Goal: Task Accomplishment & Management: Manage account settings

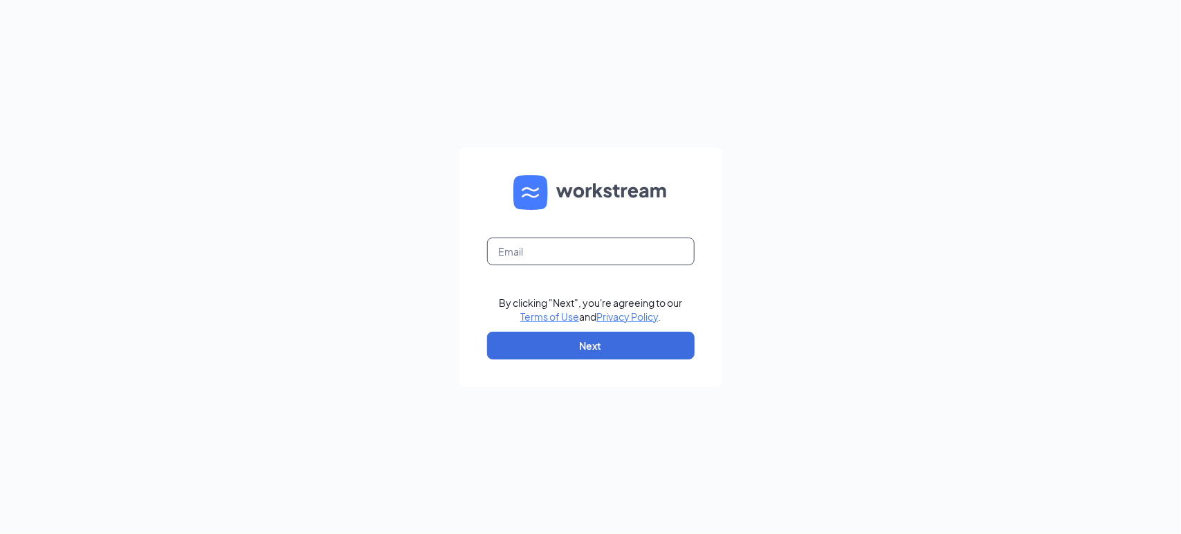
click at [578, 260] on input "text" at bounding box center [591, 251] width 208 height 28
type input "[EMAIL_ADDRESS][DOMAIN_NAME]"
click at [639, 340] on button "Next" at bounding box center [591, 345] width 208 height 28
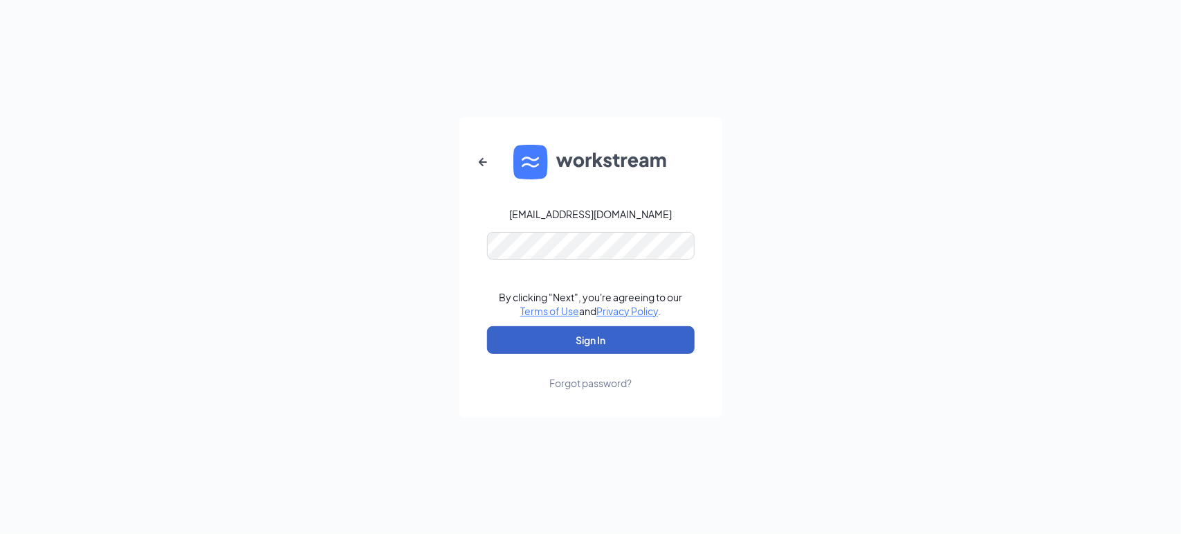
click at [635, 345] on button "Sign In" at bounding box center [591, 340] width 208 height 28
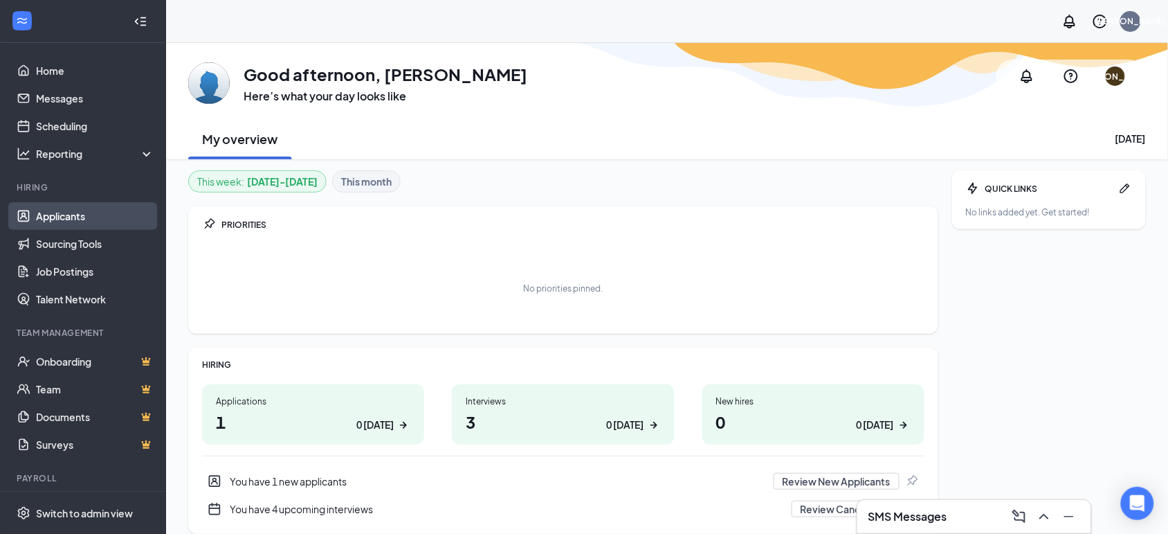
click at [56, 219] on link "Applicants" at bounding box center [95, 216] width 118 height 28
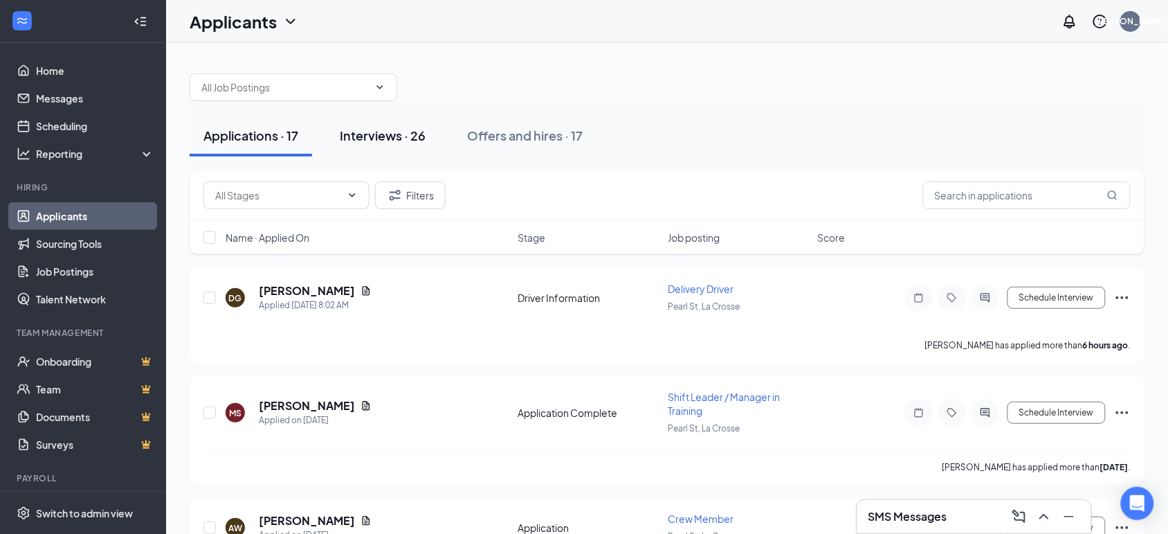
click at [374, 137] on div "Interviews · 26" at bounding box center [383, 135] width 86 height 17
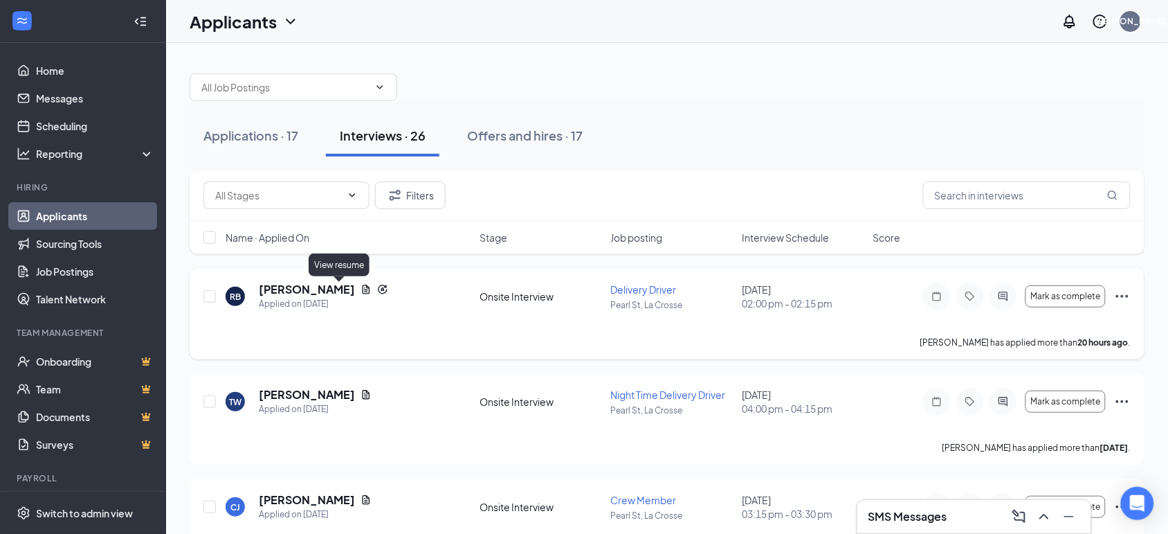
click at [361, 289] on icon "Document" at bounding box center [366, 289] width 11 height 11
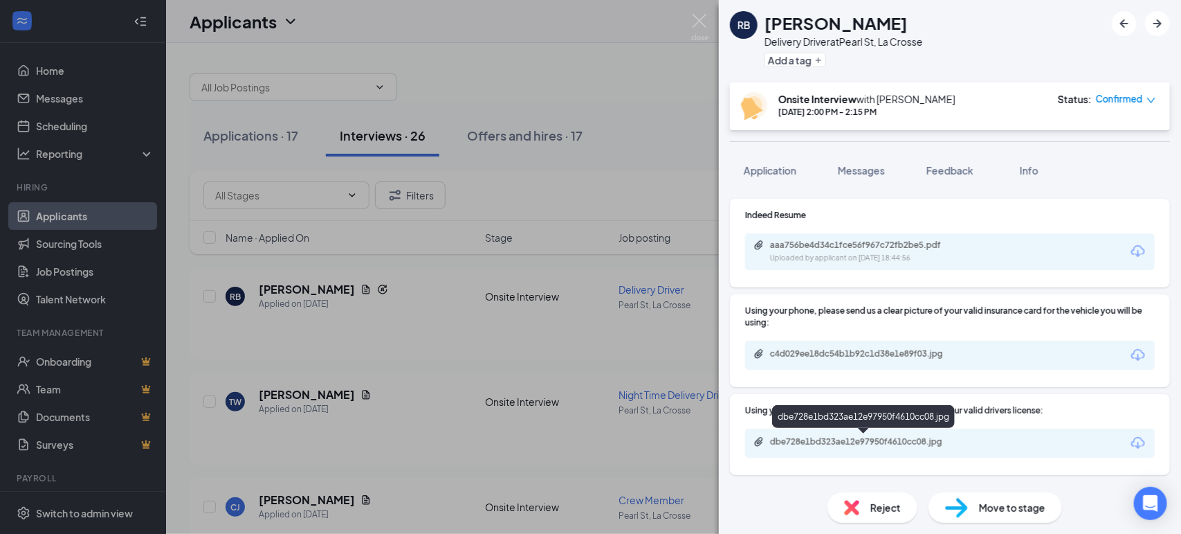
click at [964, 439] on div "dbe728e1bd323ae12e97950f4610cc08.jpg" at bounding box center [867, 441] width 194 height 11
click at [1012, 444] on div "dbe728e1bd323ae12e97950f4610cc08.jpg" at bounding box center [950, 442] width 410 height 29
click at [1130, 441] on icon "Download" at bounding box center [1138, 443] width 17 height 17
click at [918, 442] on div "dbe728e1bd323ae12e97950f4610cc08.jpg" at bounding box center [867, 441] width 194 height 11
click at [621, 204] on div "RB [PERSON_NAME] Delivery Driver at [GEOGRAPHIC_DATA], La Crosse Add a tag Onsi…" at bounding box center [590, 267] width 1181 height 534
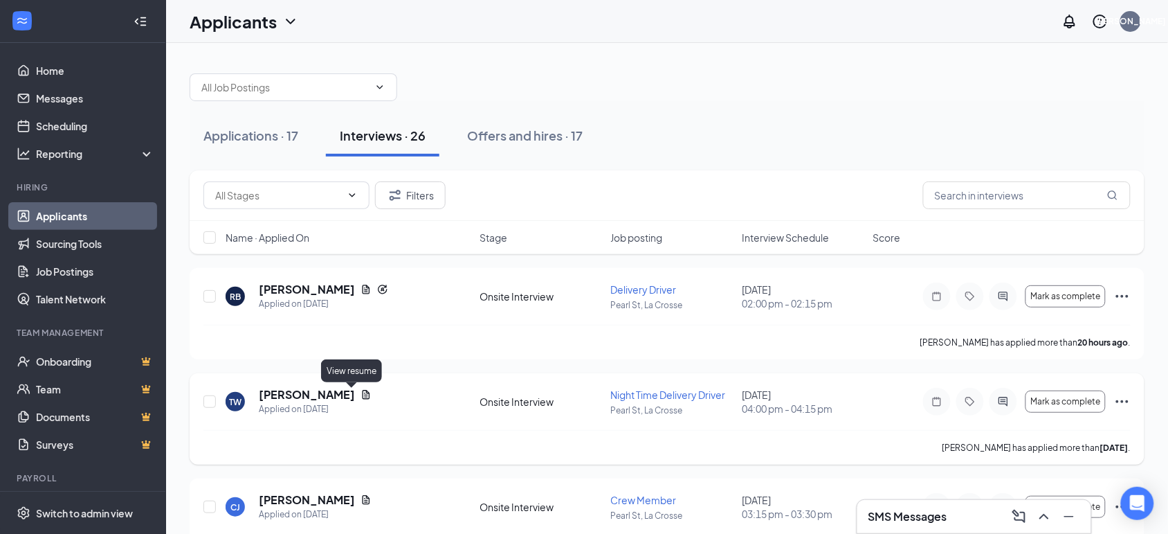
click at [363, 392] on icon "Document" at bounding box center [367, 394] width 8 height 9
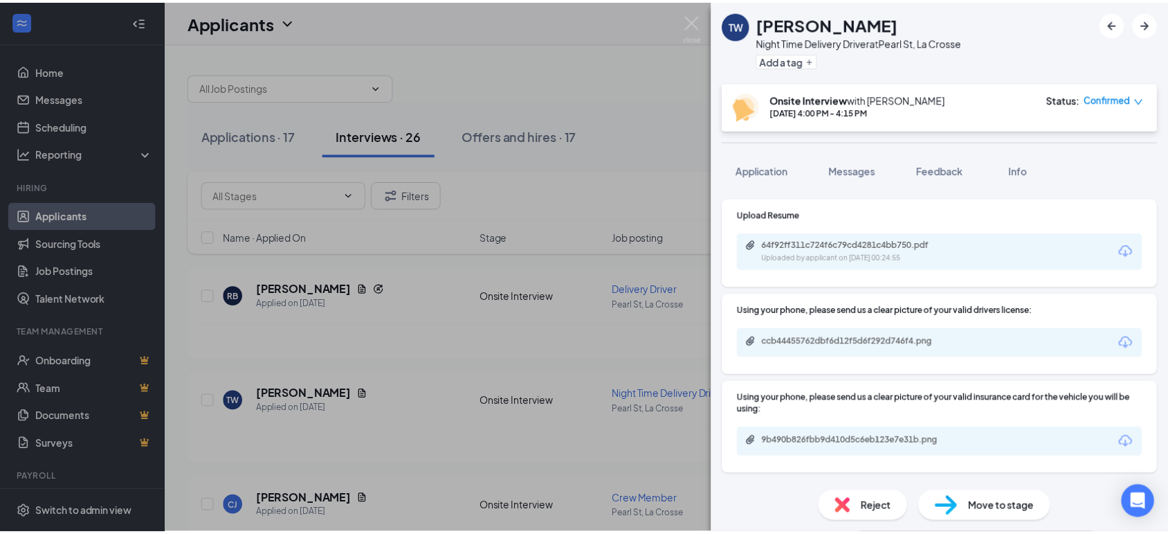
scroll to position [28, 0]
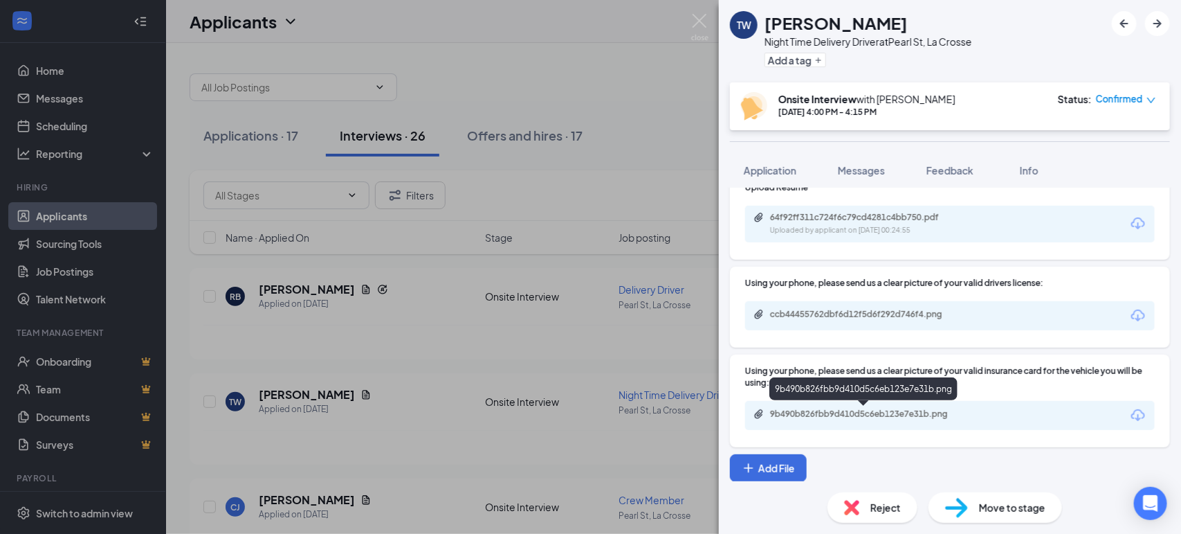
click at [971, 414] on div "9b490b826fbb9d410d5c6eb123e7e31b.png" at bounding box center [866, 413] width 224 height 11
click at [946, 316] on div "ccb44455762dbf6d12f5d6f292d746f4.png" at bounding box center [867, 314] width 194 height 11
click at [645, 204] on div "TW [PERSON_NAME] Night Time Delivery Driver at [GEOGRAPHIC_DATA], La Crosse Add…" at bounding box center [590, 267] width 1181 height 534
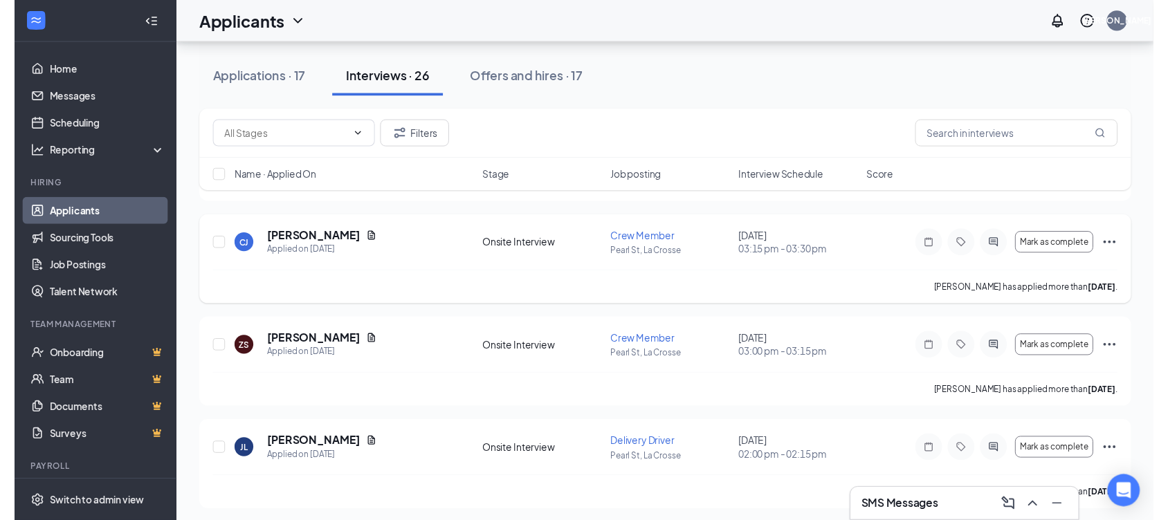
scroll to position [260, 0]
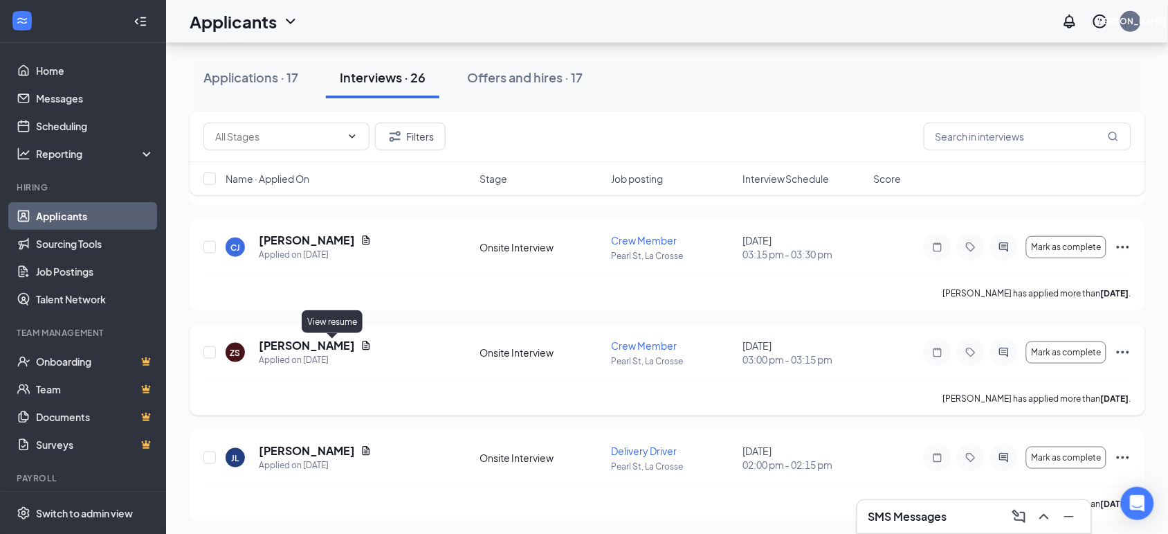
click at [361, 344] on icon "Document" at bounding box center [366, 345] width 11 height 11
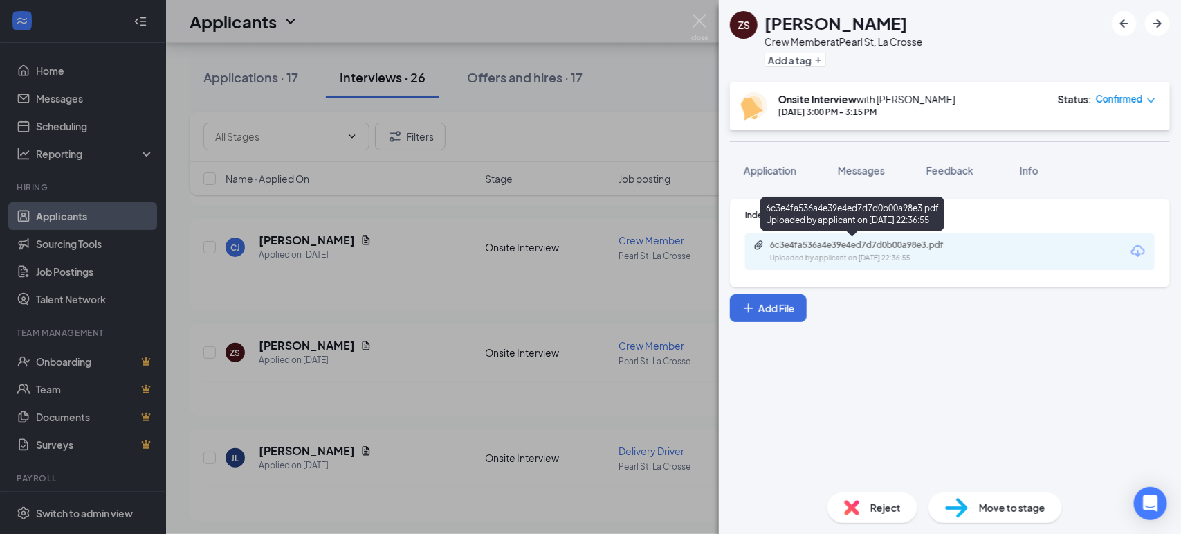
click at [879, 233] on div "6c3e4fa536a4e39e4ed7d7d0b00a98e3.pdf Uploaded by applicant on [DATE] 22:36:55" at bounding box center [853, 217] width 184 height 40
click at [883, 254] on div "Uploaded by applicant on [DATE] 22:36:55" at bounding box center [874, 258] width 208 height 11
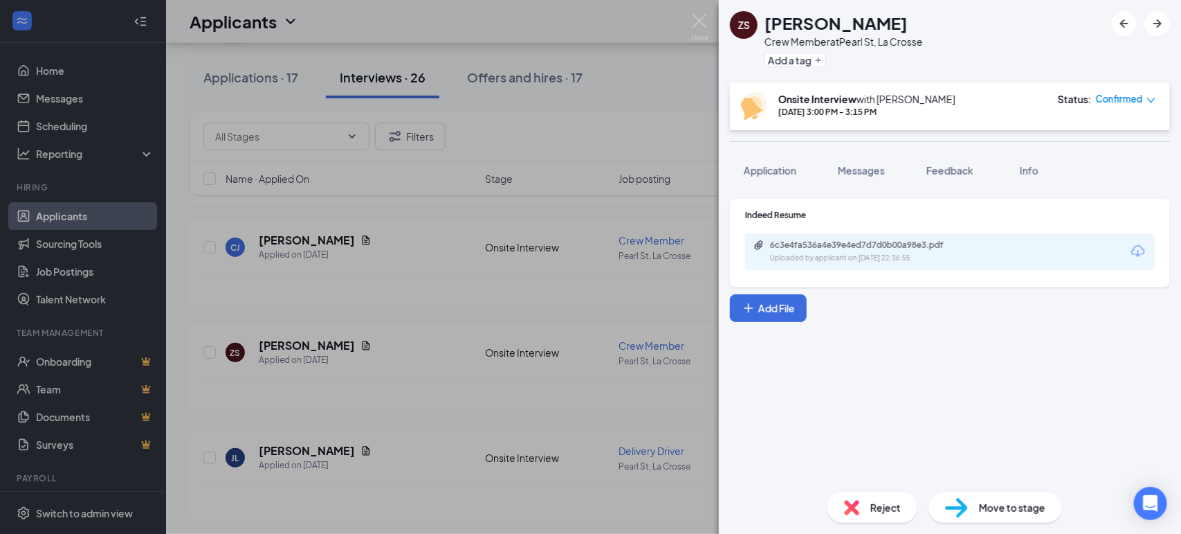
click at [675, 282] on div "ZS [PERSON_NAME] Crew Member at [GEOGRAPHIC_DATA], La Crosse Add a tag Onsite I…" at bounding box center [590, 267] width 1181 height 534
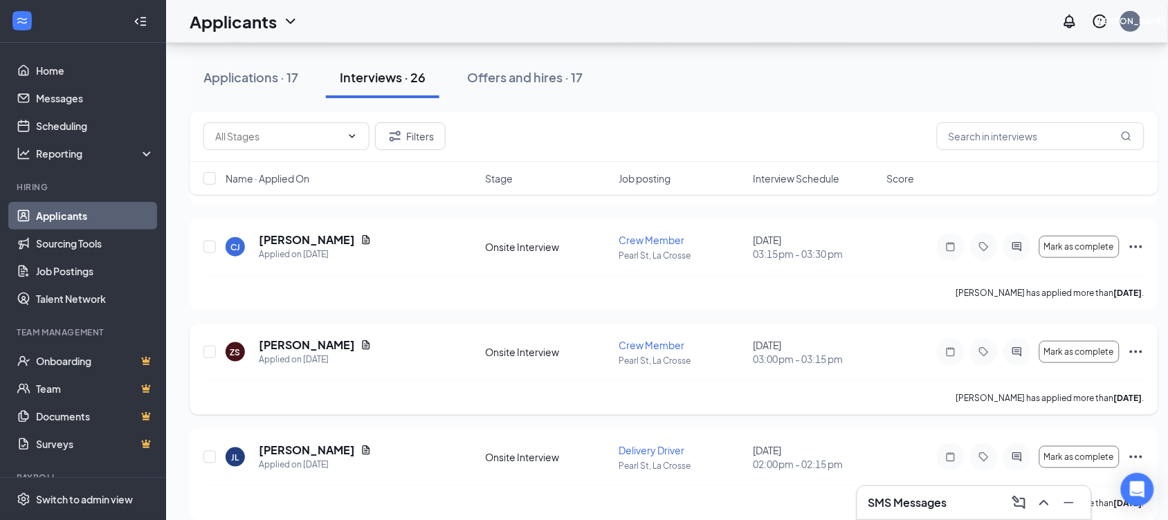
click at [1144, 350] on div "ZS [PERSON_NAME] Applied on [DATE] Onsite Interview Crew Member [GEOGRAPHIC_DAT…" at bounding box center [674, 369] width 969 height 91
click at [1138, 350] on icon "Ellipses" at bounding box center [1136, 352] width 17 height 17
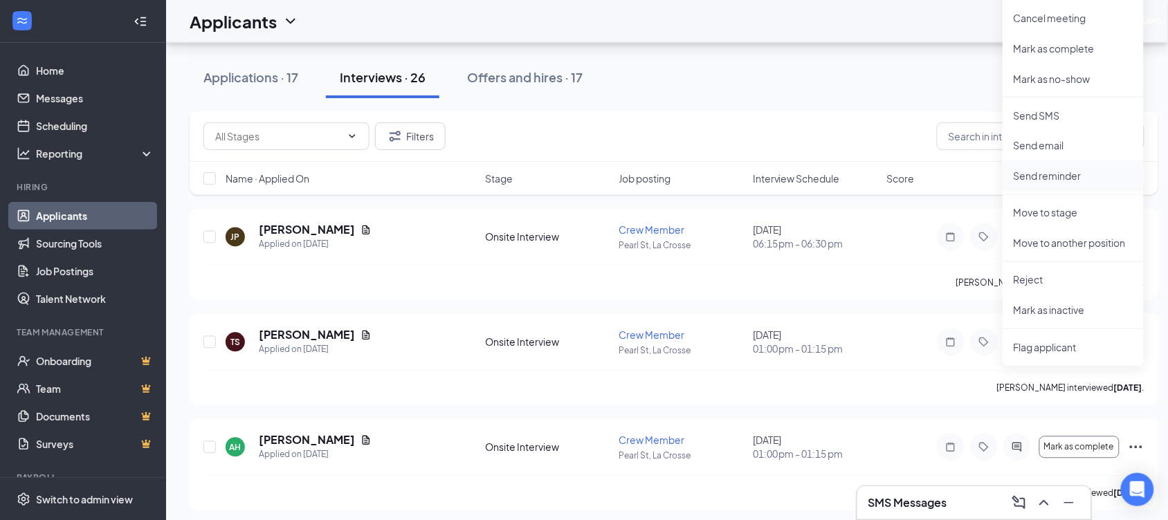
scroll to position [692, 0]
click at [1028, 278] on p "Reject" at bounding box center [1073, 278] width 119 height 14
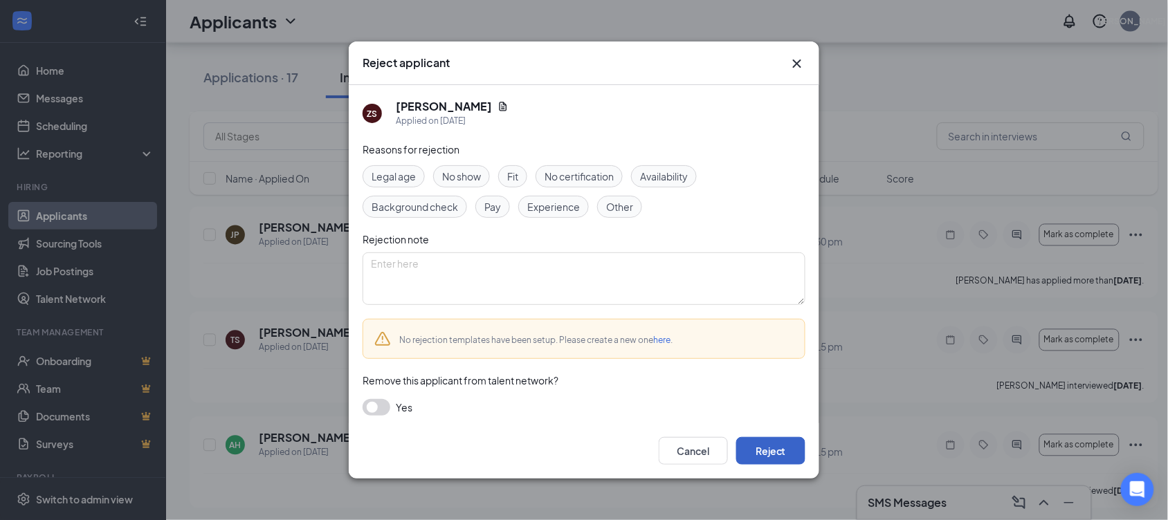
click at [785, 455] on button "Reject" at bounding box center [770, 451] width 69 height 28
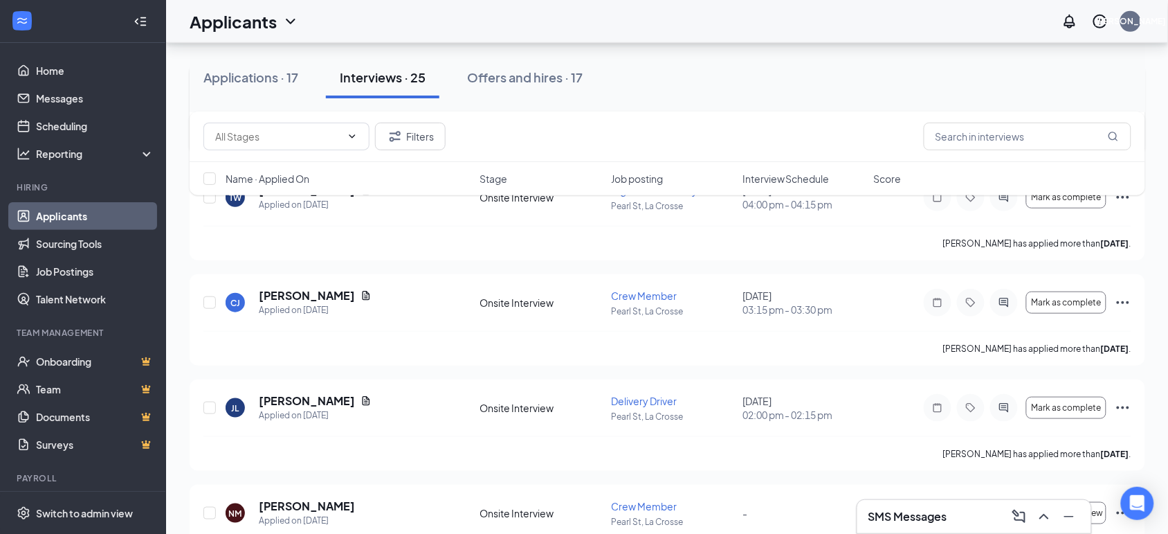
scroll to position [87, 0]
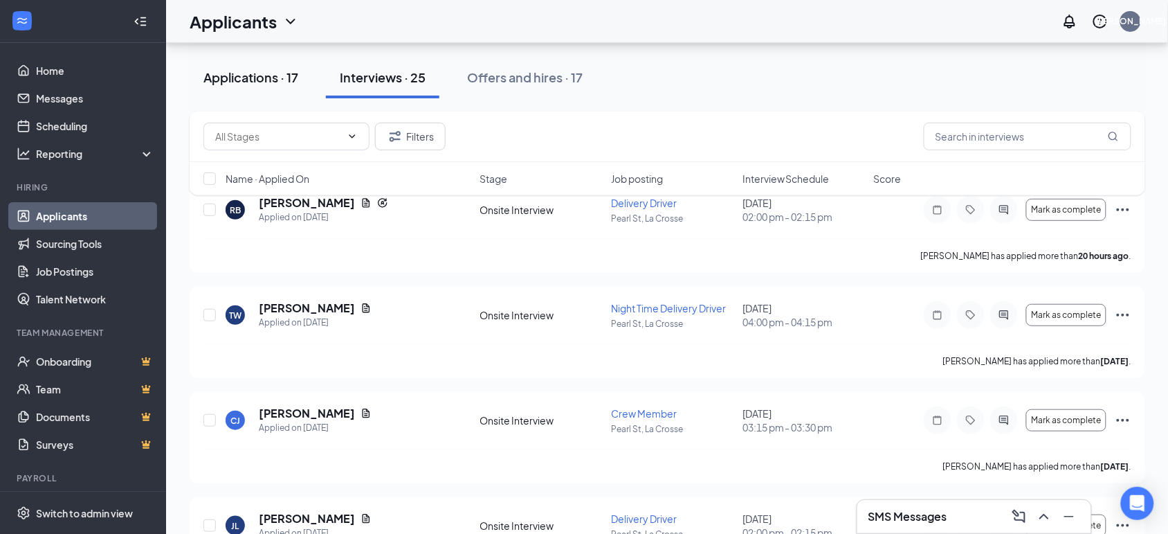
click at [279, 73] on div "Applications · 17" at bounding box center [250, 77] width 95 height 17
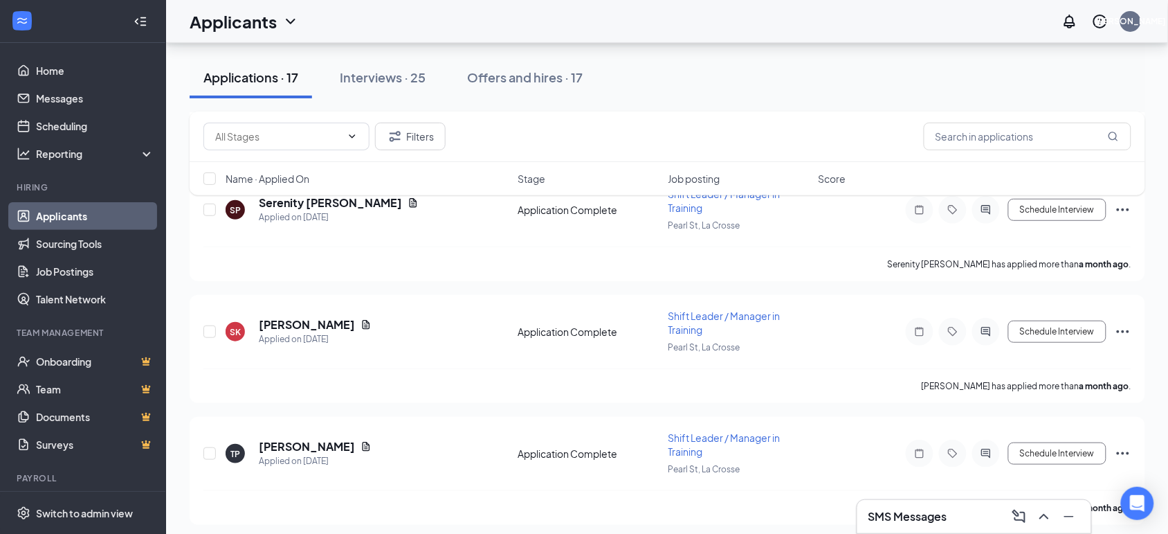
scroll to position [1695, 0]
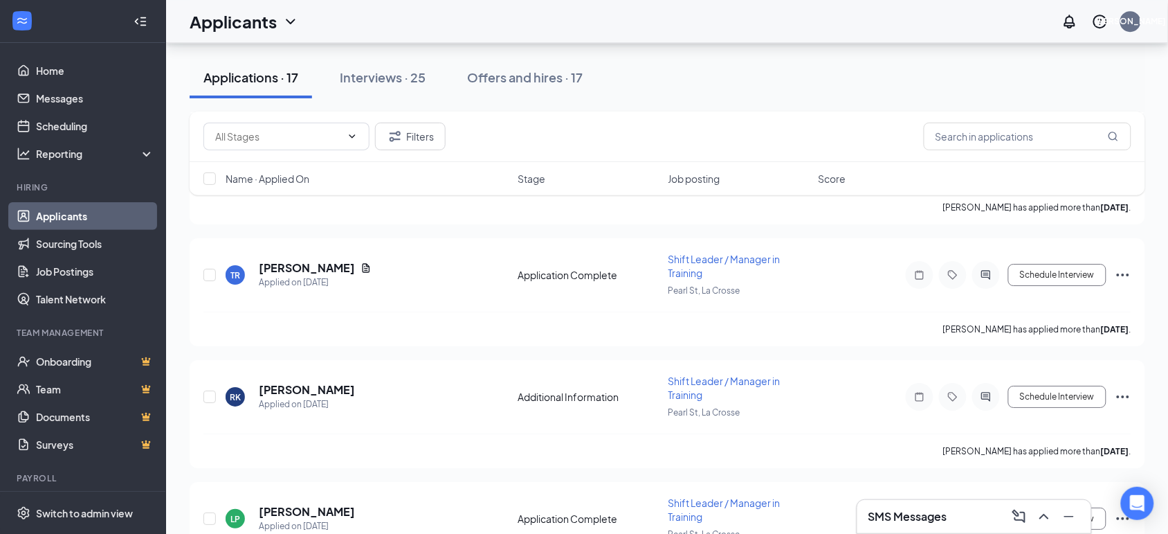
click at [724, 87] on div "Applications · 17 Interviews · 25 Offers and hires · 17" at bounding box center [668, 78] width 956 height 42
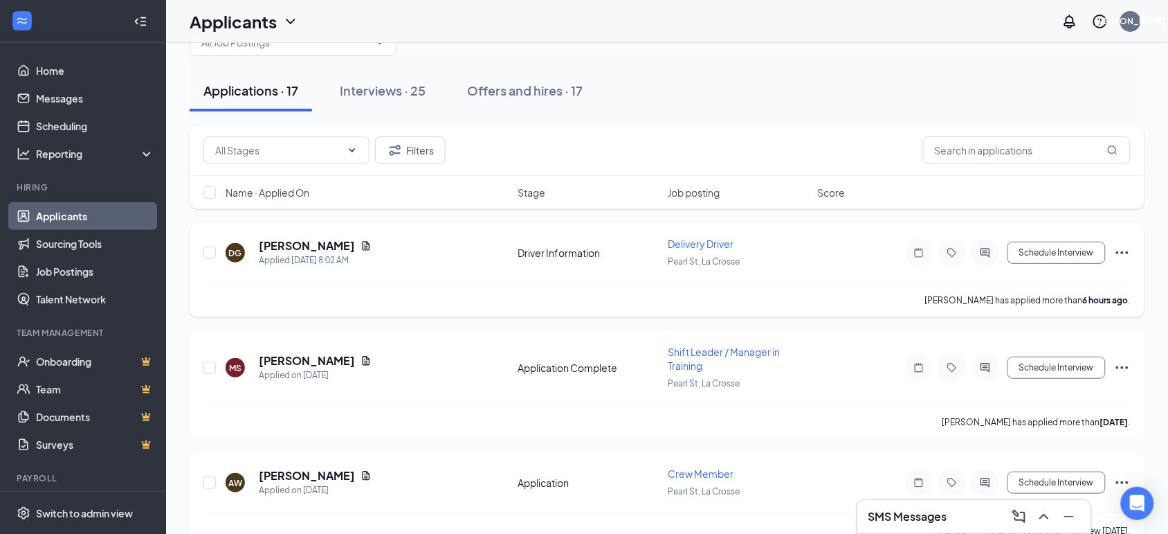
scroll to position [0, 0]
